Goal: Task Accomplishment & Management: Use online tool/utility

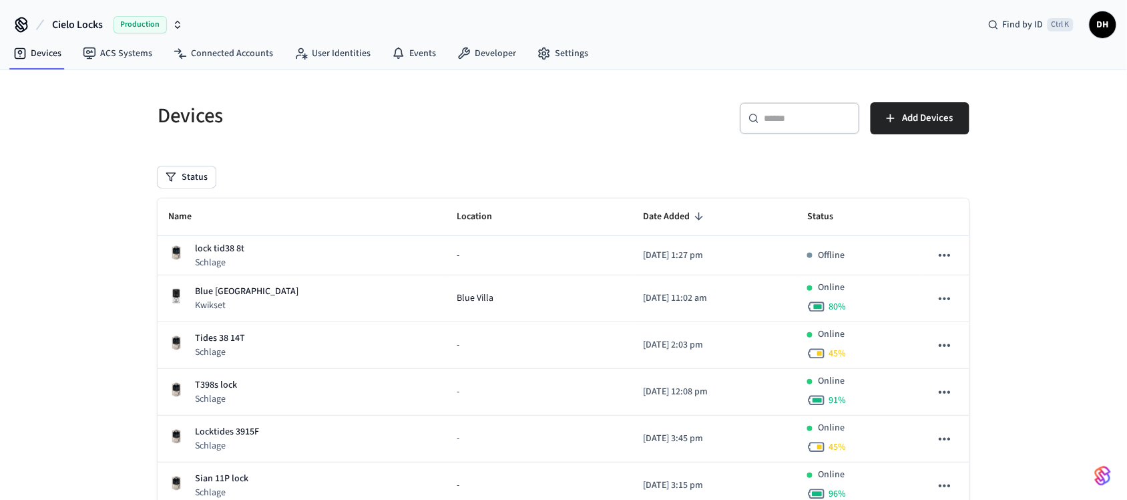
click at [1106, 384] on div "Devices ​ ​ Add Devices Status Name Location Date Added Status lock tid38 8t Sc…" at bounding box center [563, 464] width 1127 height 788
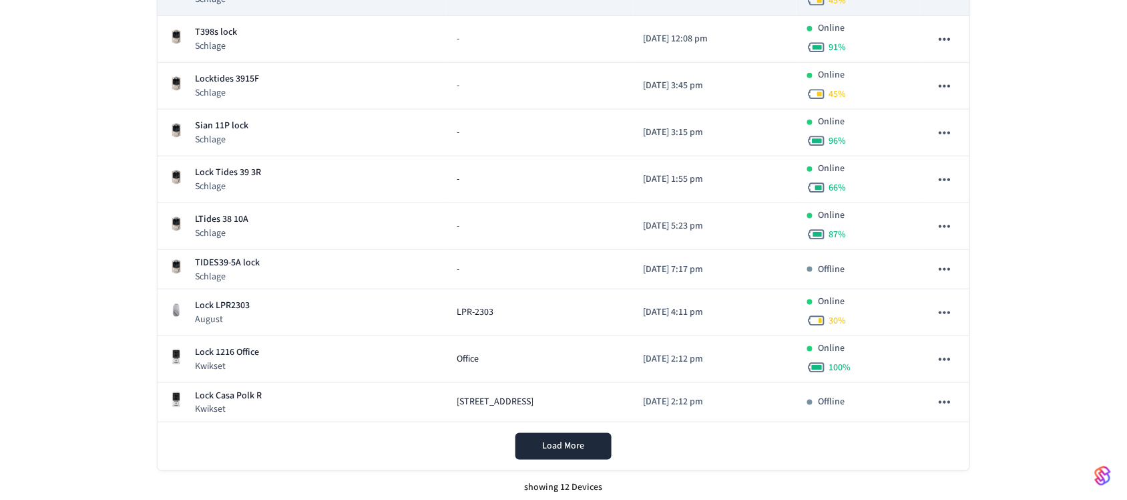
scroll to position [355, 0]
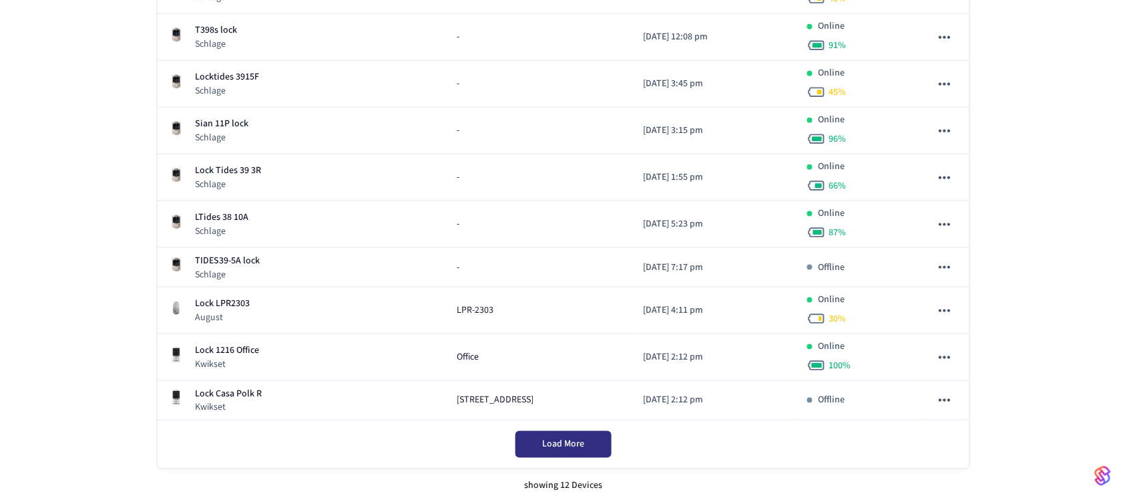
click at [564, 447] on span "Load More" at bounding box center [564, 443] width 42 height 13
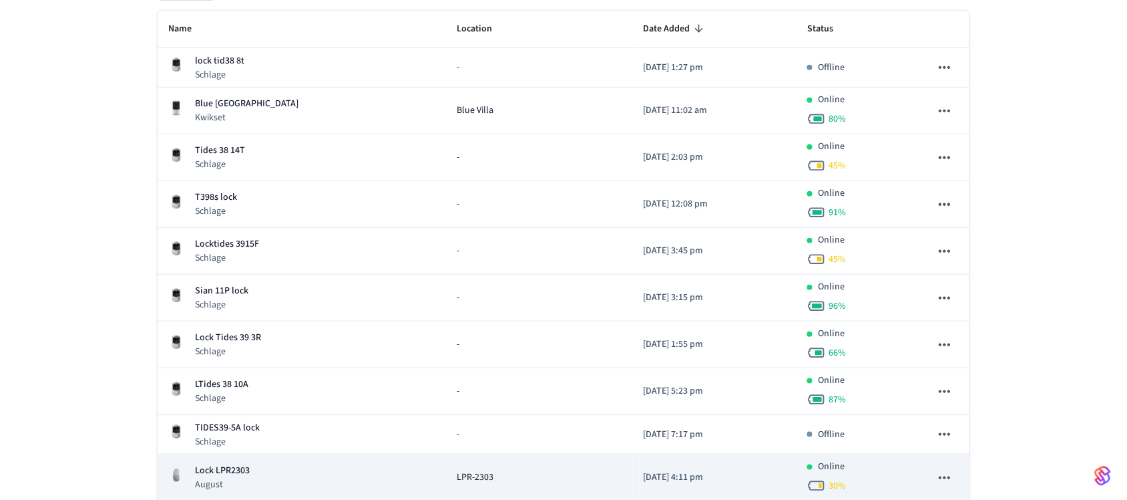
scroll to position [172, 0]
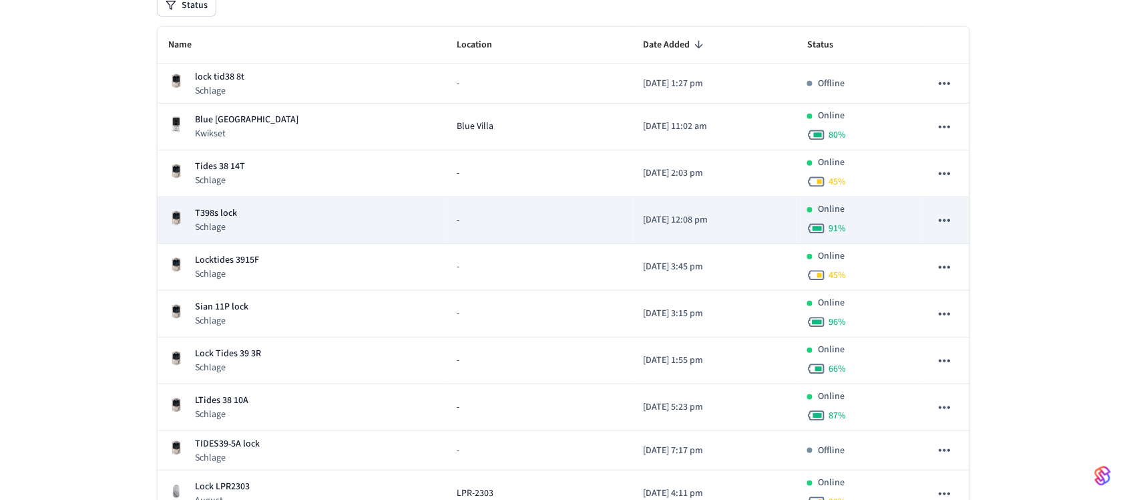
click at [355, 222] on div "T398s lock Schlage" at bounding box center [301, 219] width 267 height 27
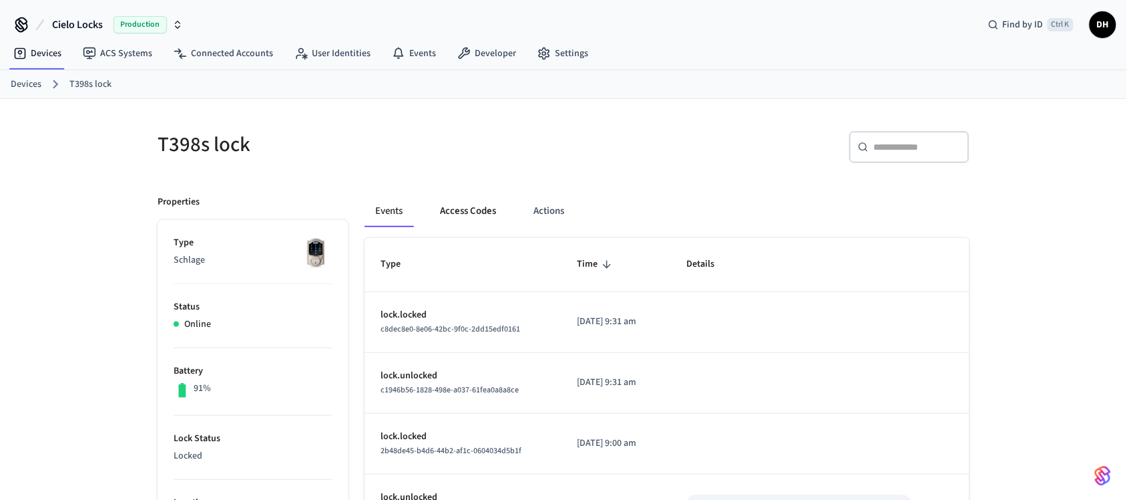
click at [466, 207] on button "Access Codes" at bounding box center [467, 211] width 77 height 32
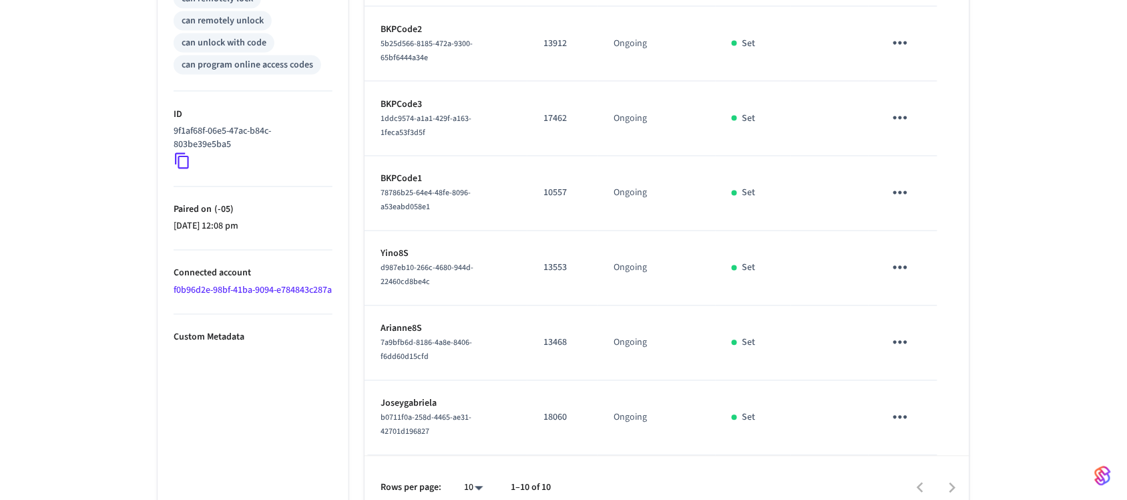
scroll to position [635, 0]
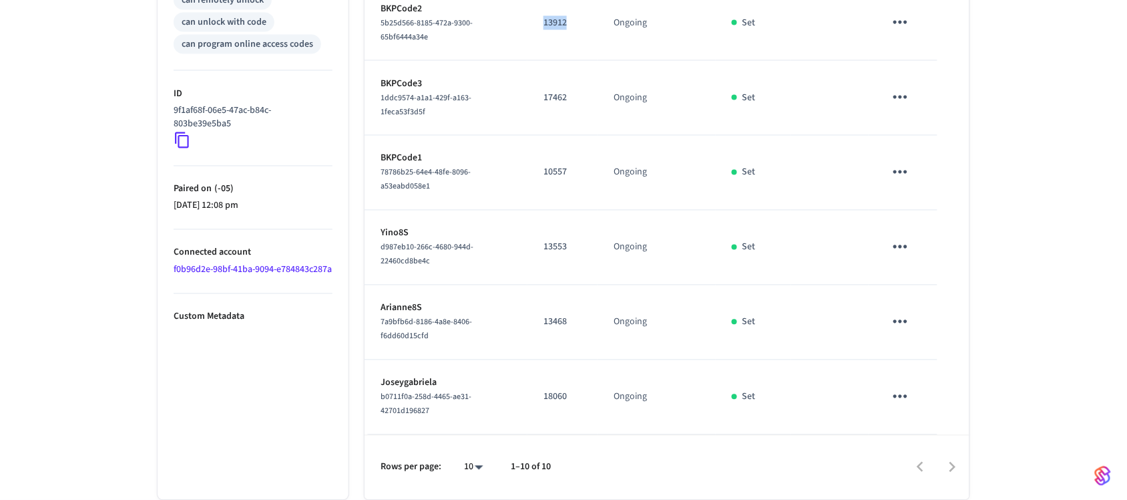
drag, startPoint x: 554, startPoint y: 23, endPoint x: 528, endPoint y: 23, distance: 26.0
click at [528, 23] on td "13912" at bounding box center [563, 23] width 70 height 75
copy p "13912"
